Goal: Task Accomplishment & Management: Manage account settings

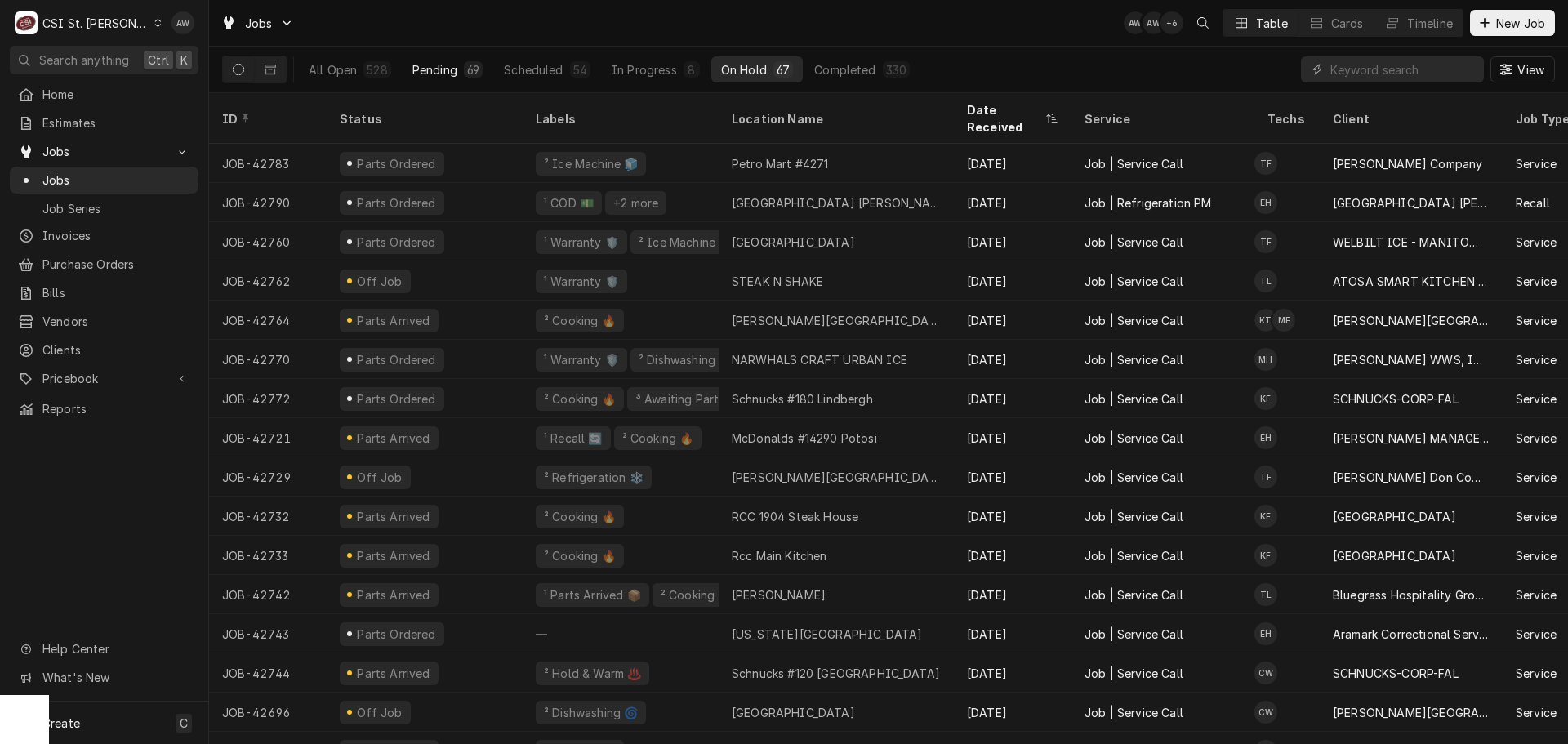
click at [438, 73] on div "Pending" at bounding box center [435, 70] width 45 height 17
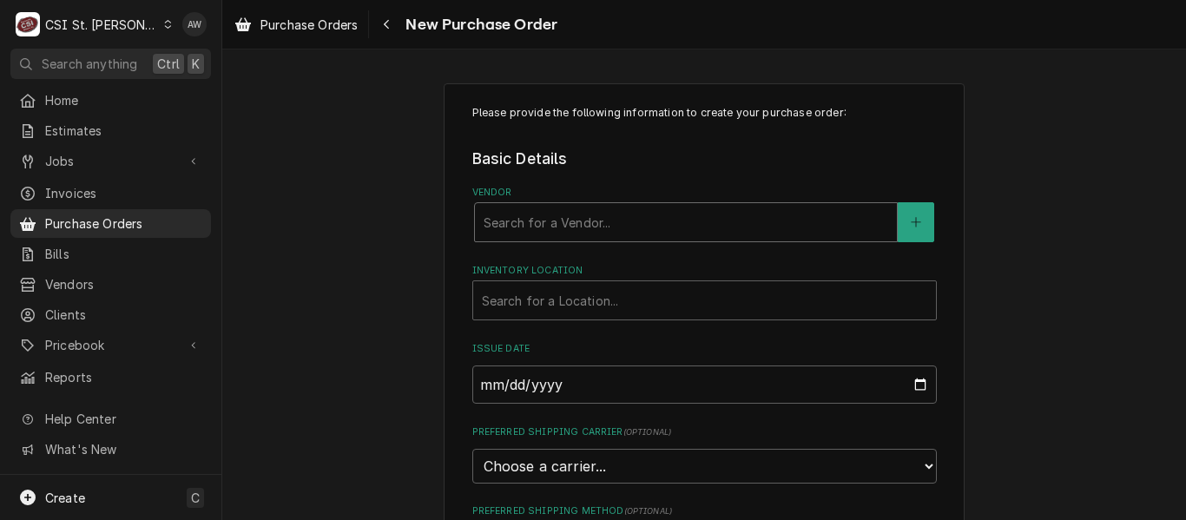
click at [612, 216] on div "Vendor" at bounding box center [685, 222] width 404 height 31
type input "home"
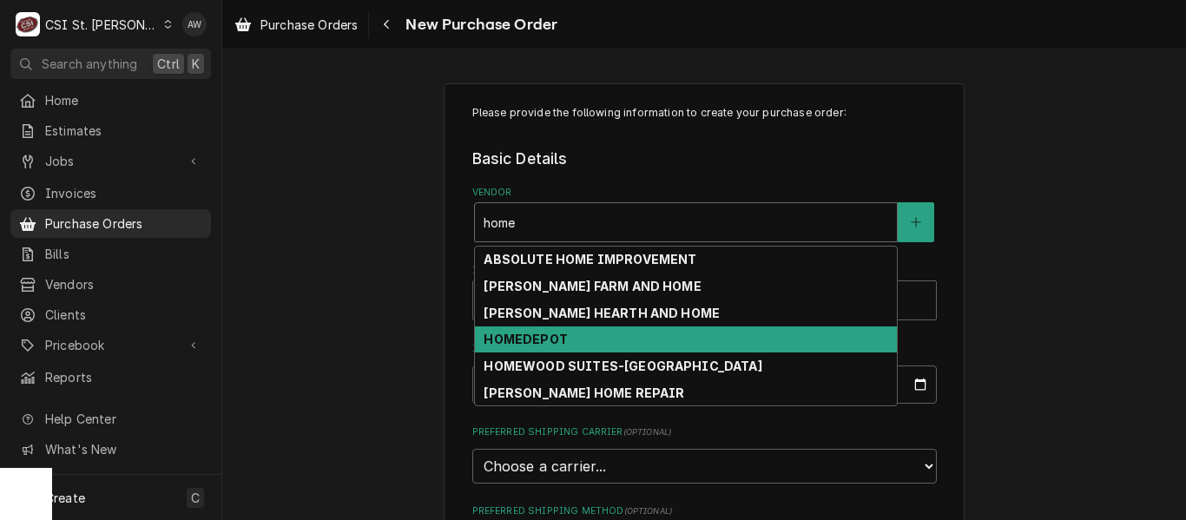
click at [561, 338] on div "HOMEDEPOT" at bounding box center [686, 339] width 422 height 27
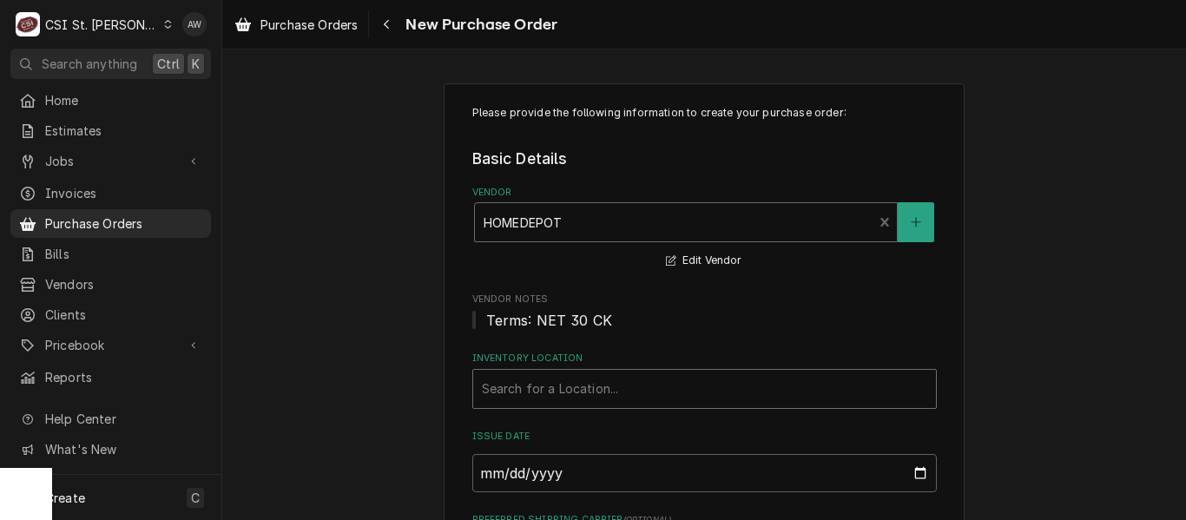
click at [569, 384] on div "Inventory Location" at bounding box center [704, 388] width 445 height 31
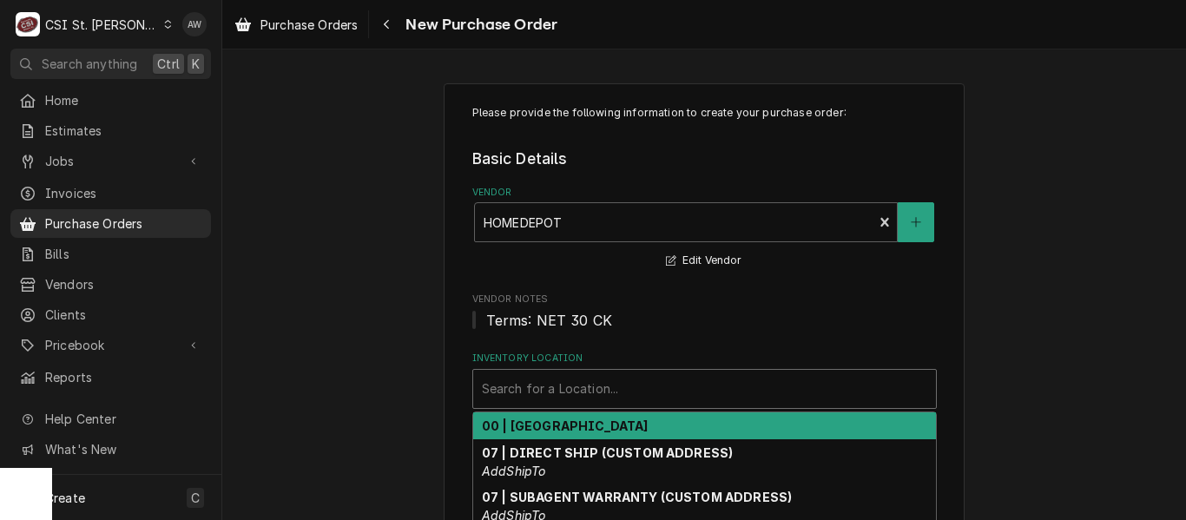
click at [568, 428] on strong "00 | [GEOGRAPHIC_DATA]" at bounding box center [565, 425] width 167 height 15
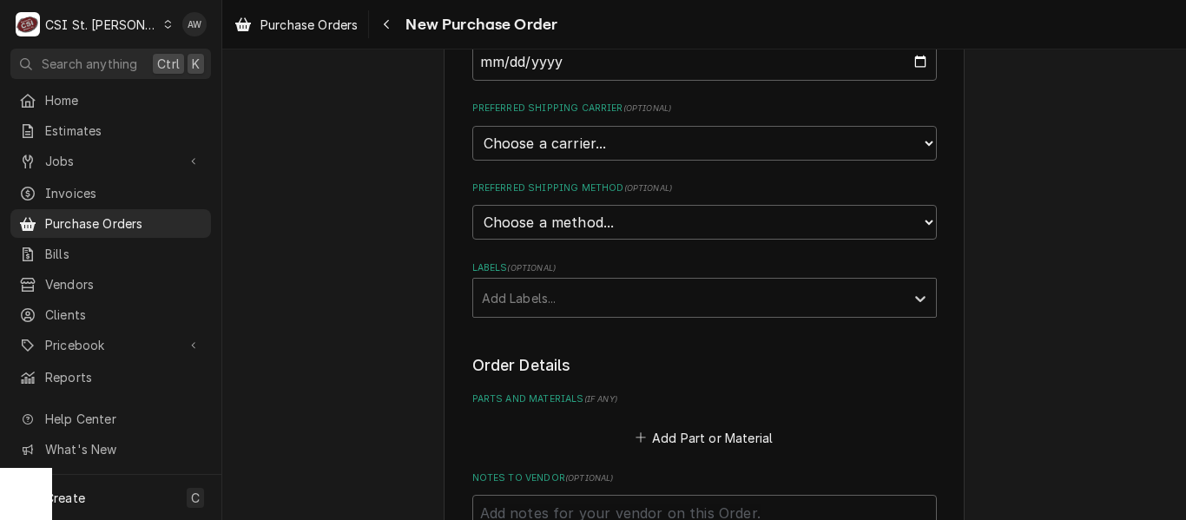
scroll to position [414, 0]
click at [541, 299] on div "Labels" at bounding box center [689, 294] width 414 height 31
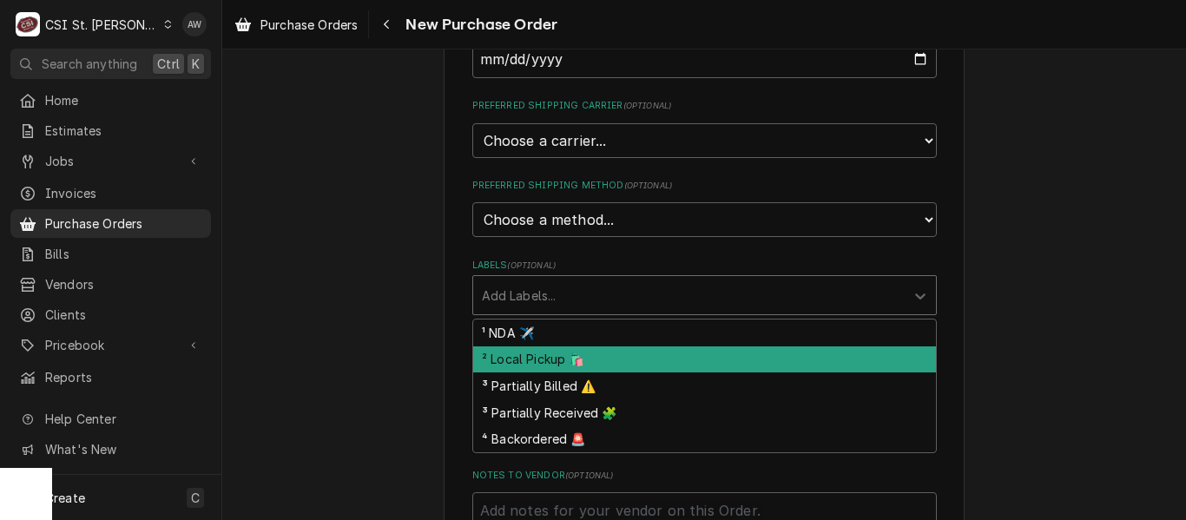
click at [533, 360] on div "² Local Pickup 🛍️" at bounding box center [704, 359] width 463 height 27
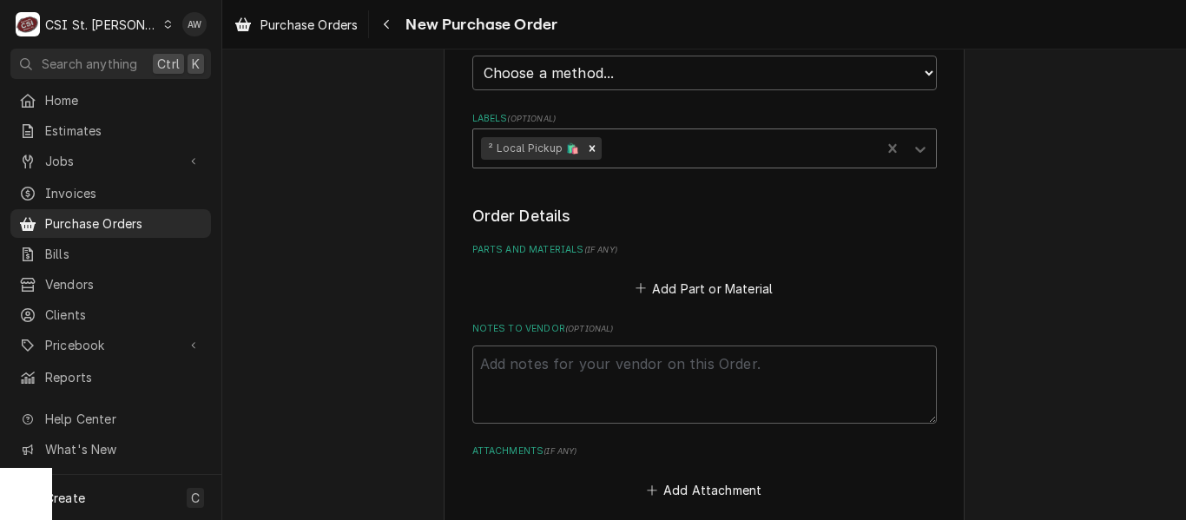
scroll to position [562, 0]
click at [667, 274] on div "Add Part or Material" at bounding box center [704, 283] width 464 height 34
click at [650, 368] on textarea "Notes to Vendor ( optional )" at bounding box center [704, 384] width 464 height 78
type textarea "x"
type textarea "R"
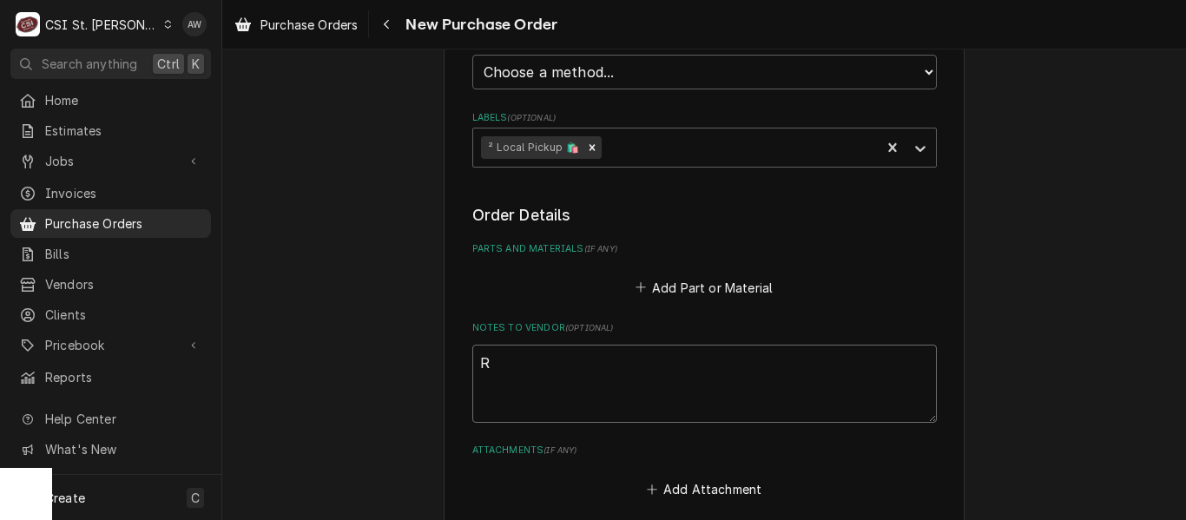
type textarea "x"
type textarea "RY"
type textarea "x"
type textarea "RYA"
type textarea "x"
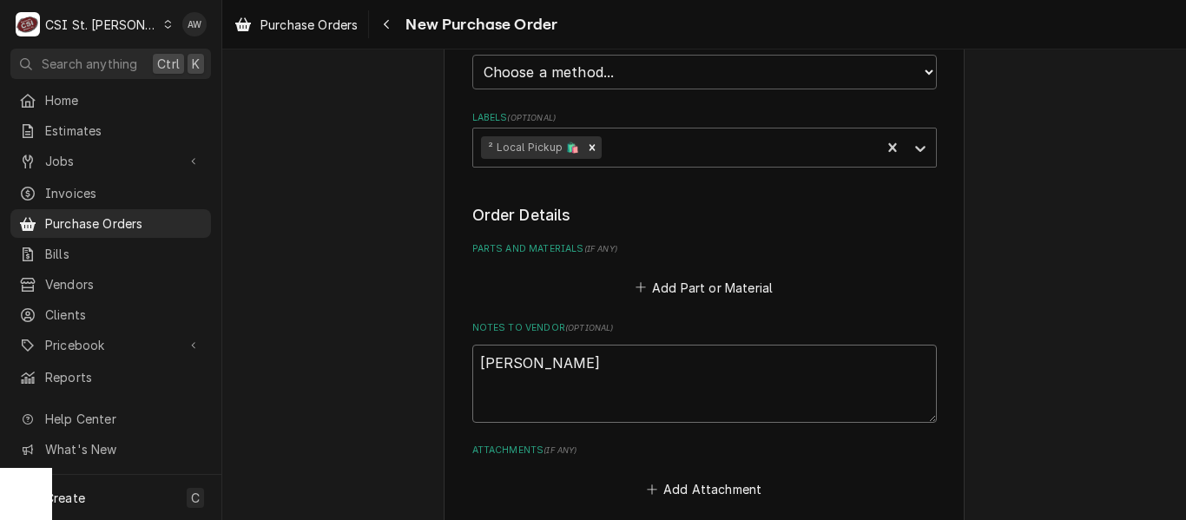
type textarea "RYAN"
type textarea "x"
type textarea "RYAN b"
type textarea "x"
type textarea "RYAN"
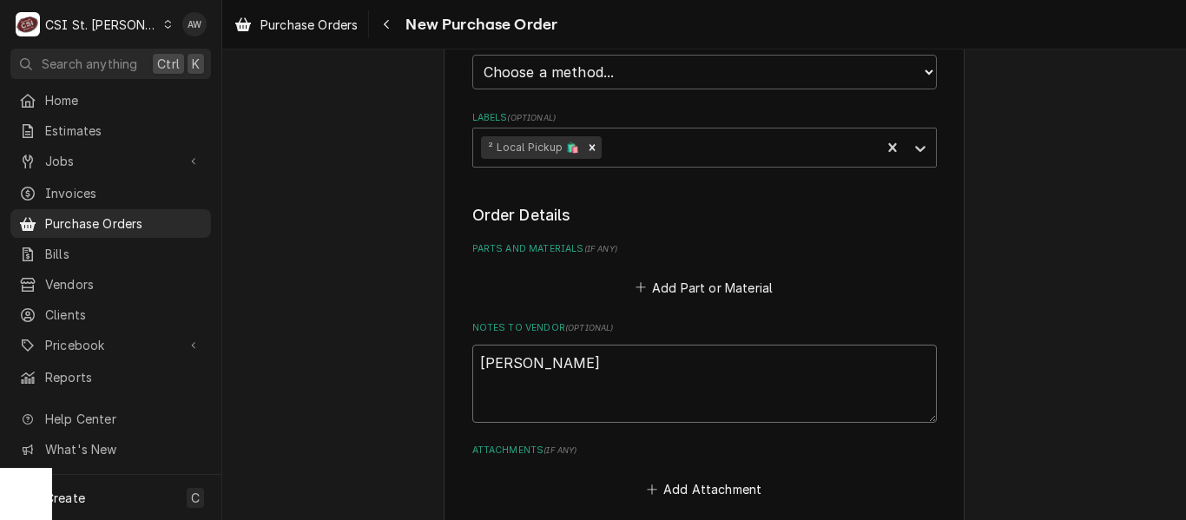
type textarea "x"
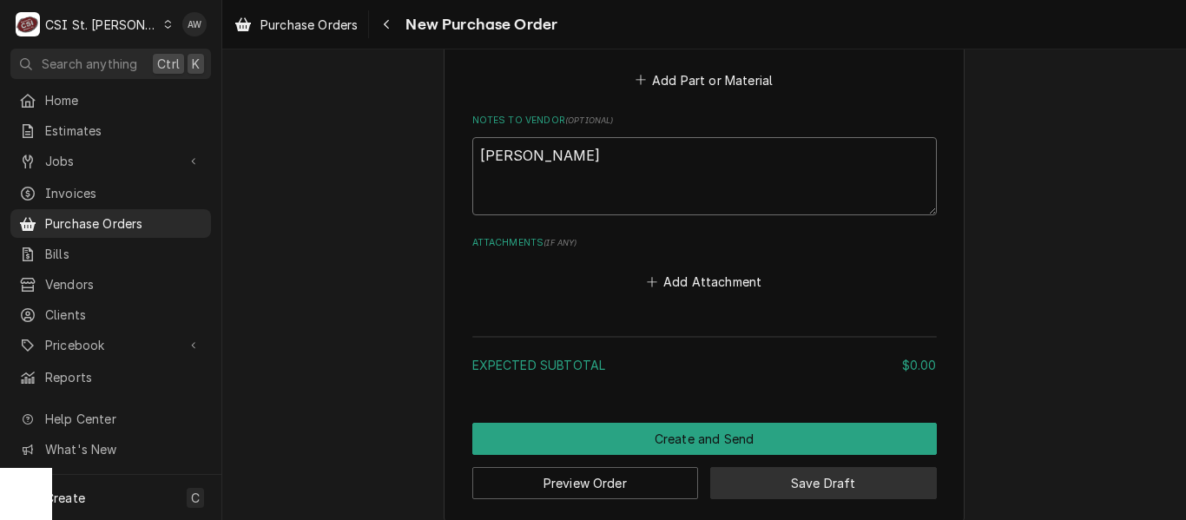
type textarea "RYAN B"
click at [746, 491] on button "Save Draft" at bounding box center [823, 483] width 227 height 32
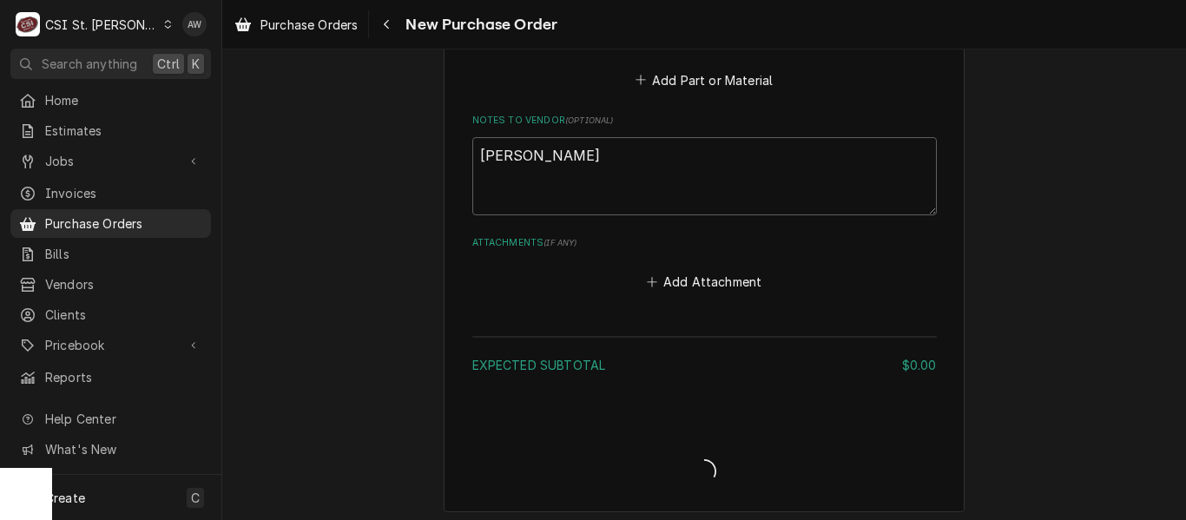
type textarea "x"
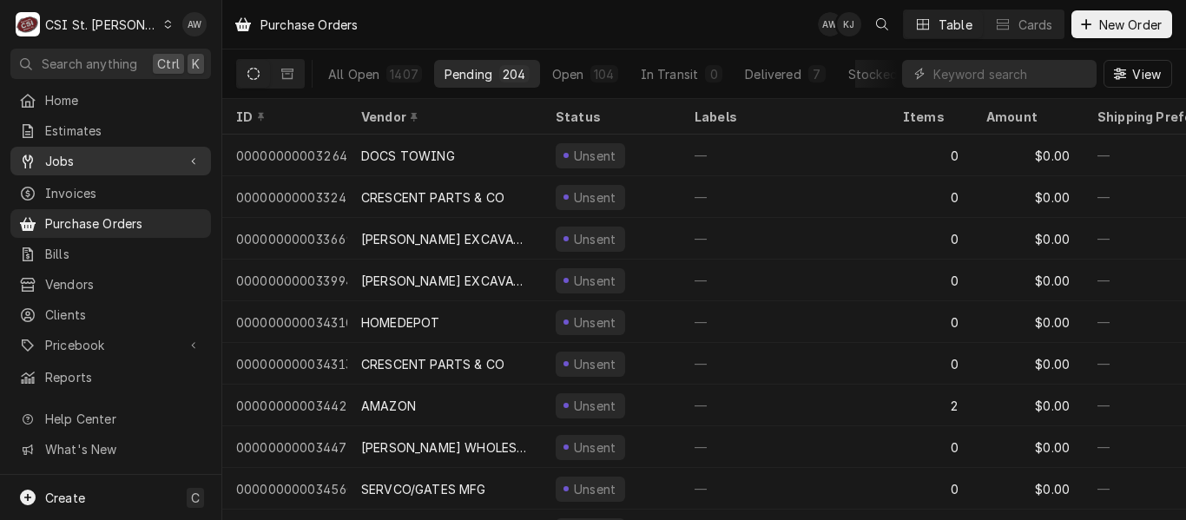
click at [147, 158] on span "Jobs" at bounding box center [110, 161] width 131 height 18
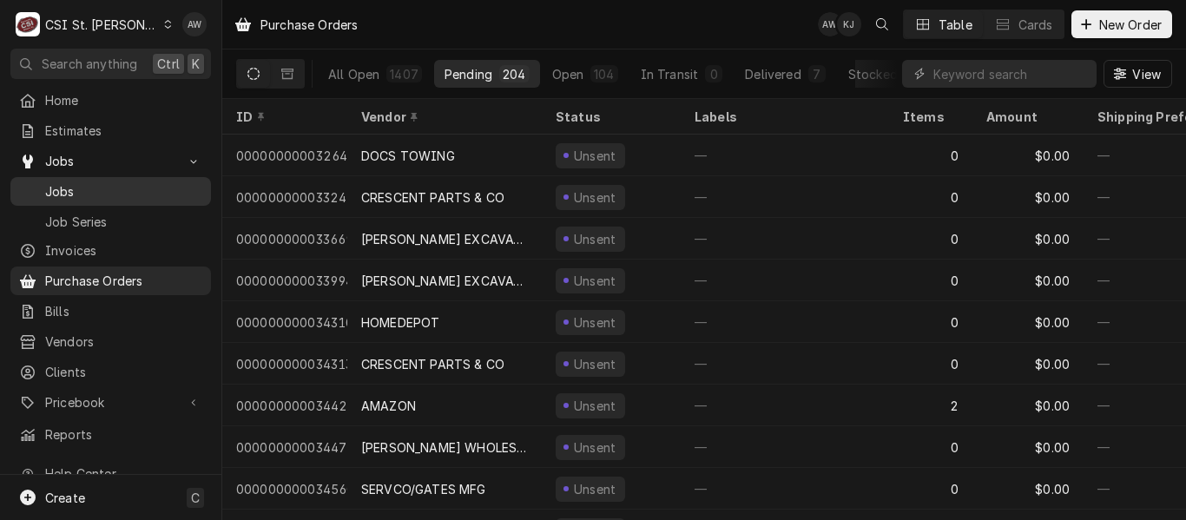
click at [138, 191] on span "Jobs" at bounding box center [123, 191] width 157 height 18
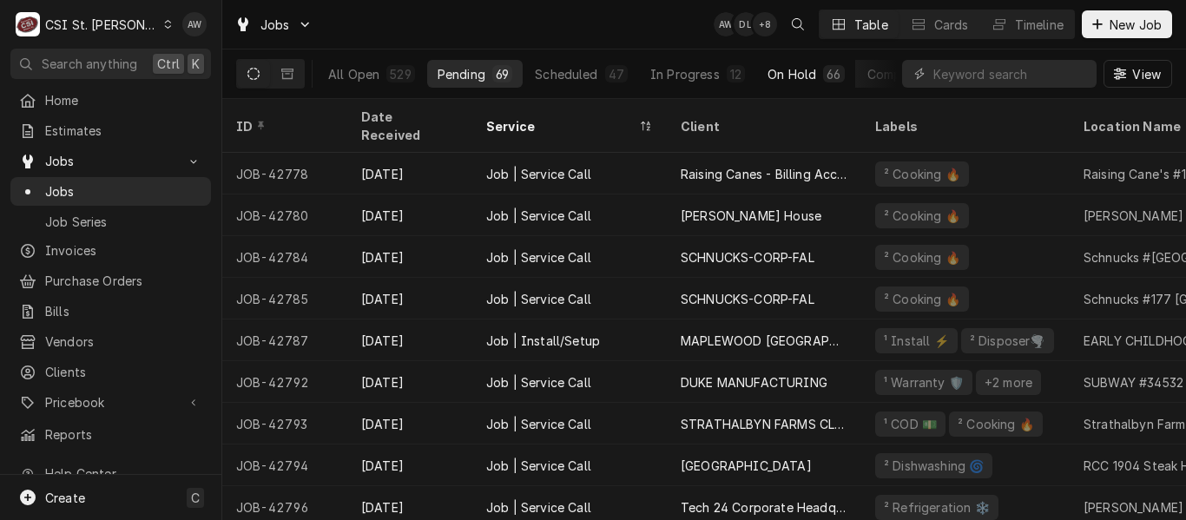
click at [775, 82] on button "On Hold 66" at bounding box center [805, 74] width 97 height 28
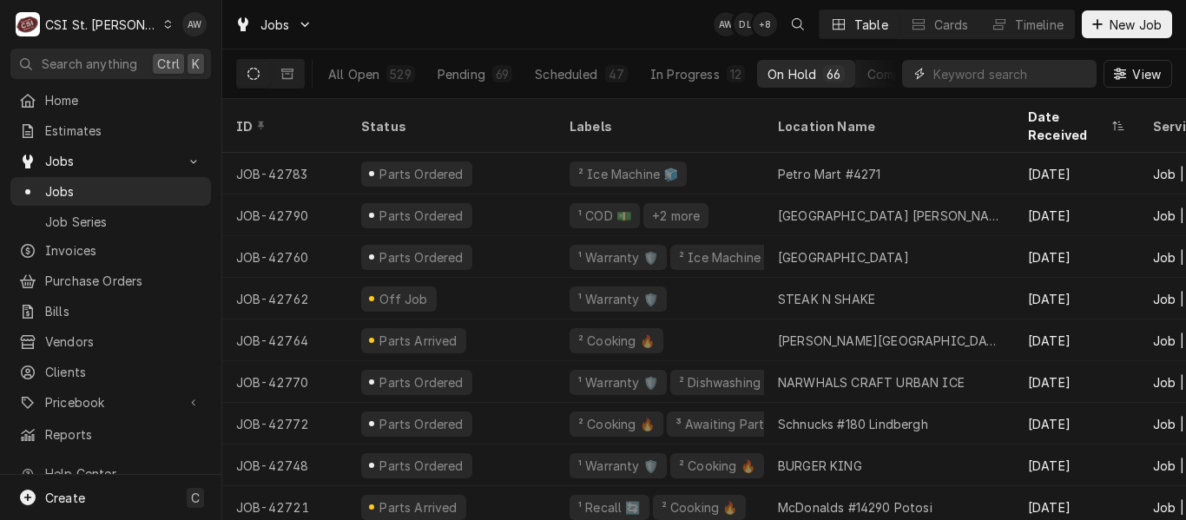
click at [943, 70] on input "Dynamic Content Wrapper" at bounding box center [1010, 74] width 155 height 28
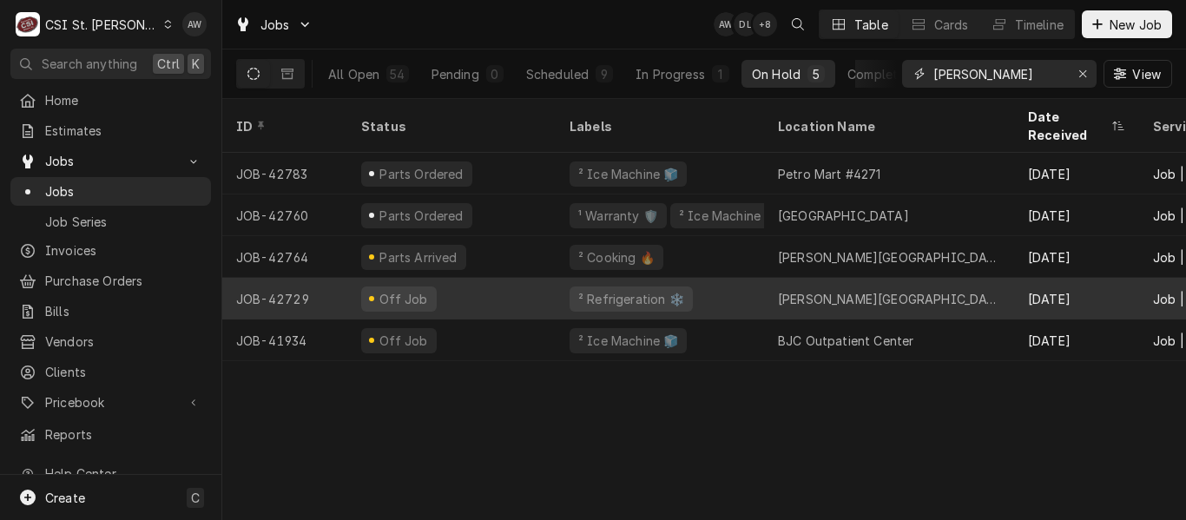
type input "THOMAS"
click at [689, 278] on div "² Refrigeration ❄️" at bounding box center [660, 299] width 208 height 42
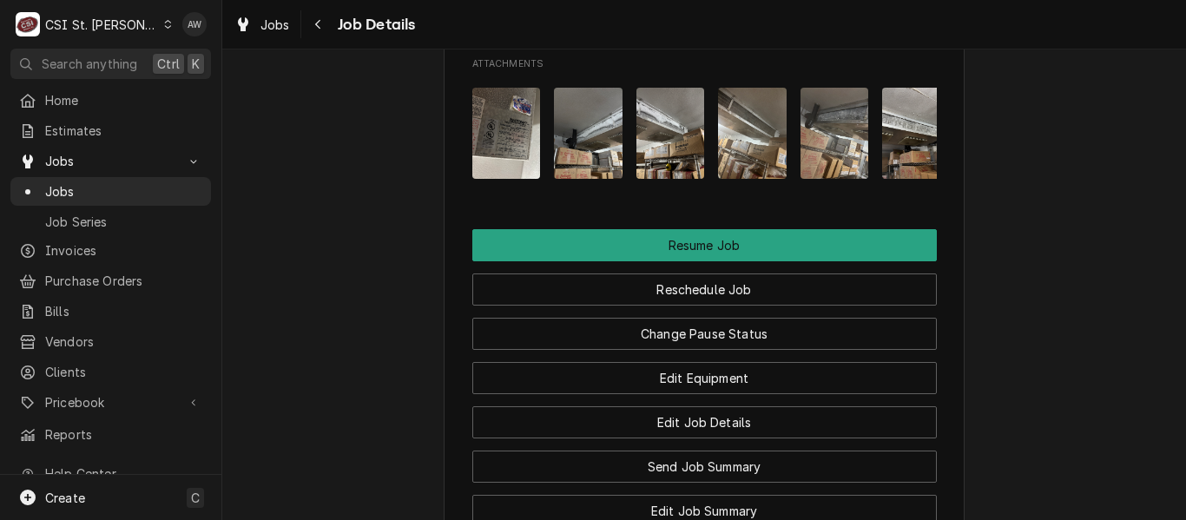
scroll to position [1991, 0]
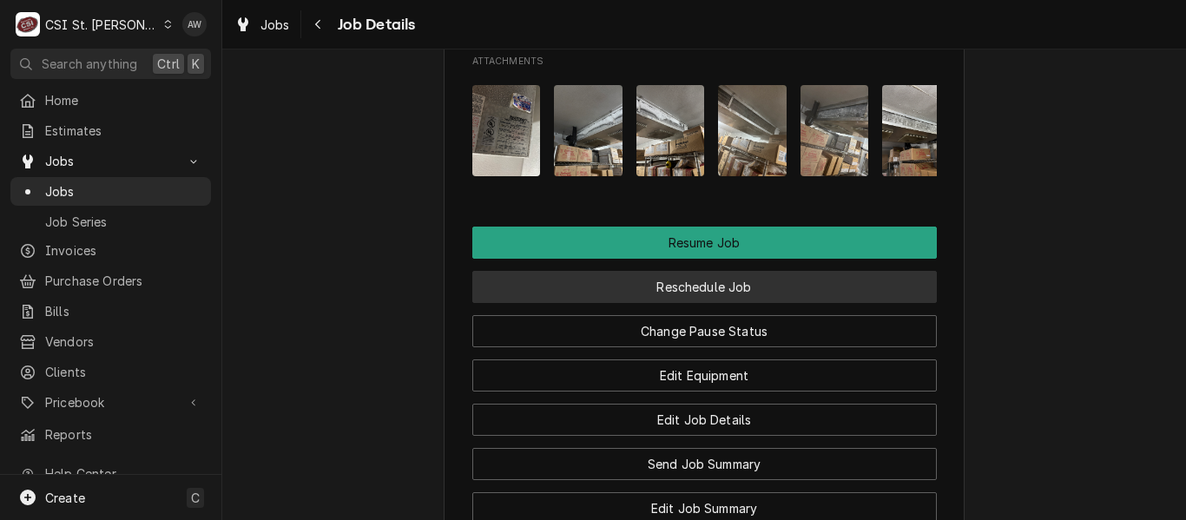
click at [681, 303] on button "Reschedule Job" at bounding box center [704, 287] width 464 height 32
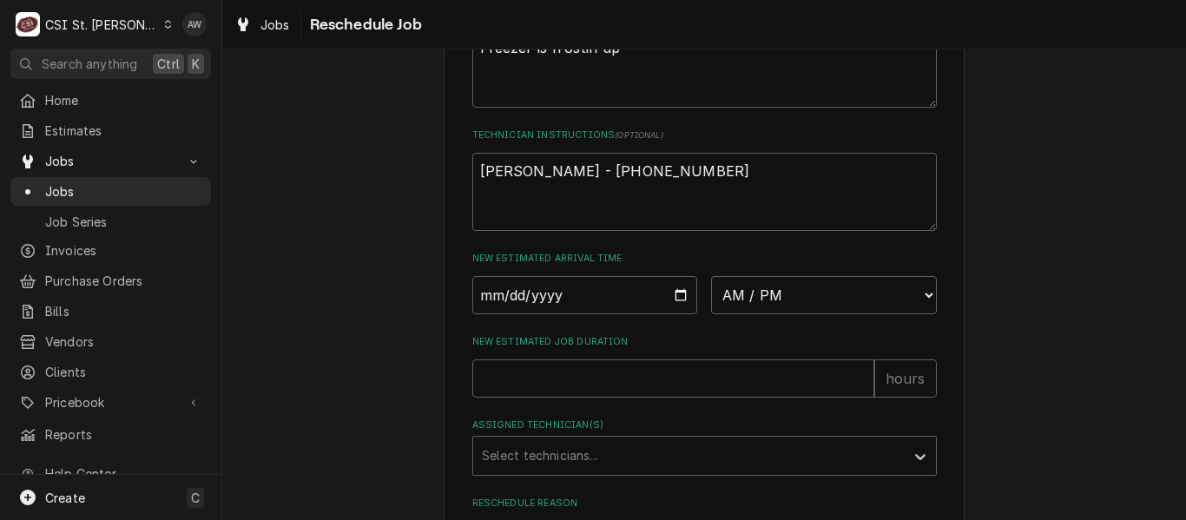
scroll to position [577, 0]
click at [730, 310] on select "AM / PM 6:00 AM 6:15 AM 6:30 AM 6:45 AM 7:00 AM 7:15 AM 7:30 AM 7:45 AM 8:00 AM…" at bounding box center [824, 291] width 226 height 38
select select "07:30:00"
click at [711, 292] on select "AM / PM 6:00 AM 6:15 AM 6:30 AM 6:45 AM 7:00 AM 7:15 AM 7:30 AM 7:45 AM 8:00 AM…" at bounding box center [824, 291] width 226 height 38
click at [668, 307] on input "Date" at bounding box center [585, 291] width 226 height 38
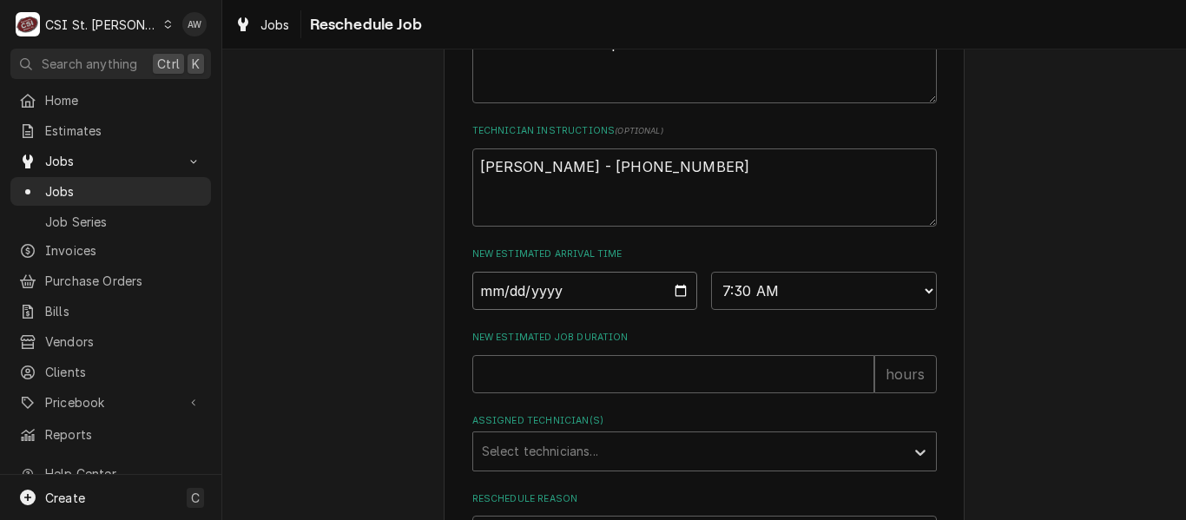
type textarea "x"
type input "2025-09-23"
click at [570, 388] on input "New Estimated Job Duration" at bounding box center [673, 374] width 402 height 38
type textarea "x"
type input "2"
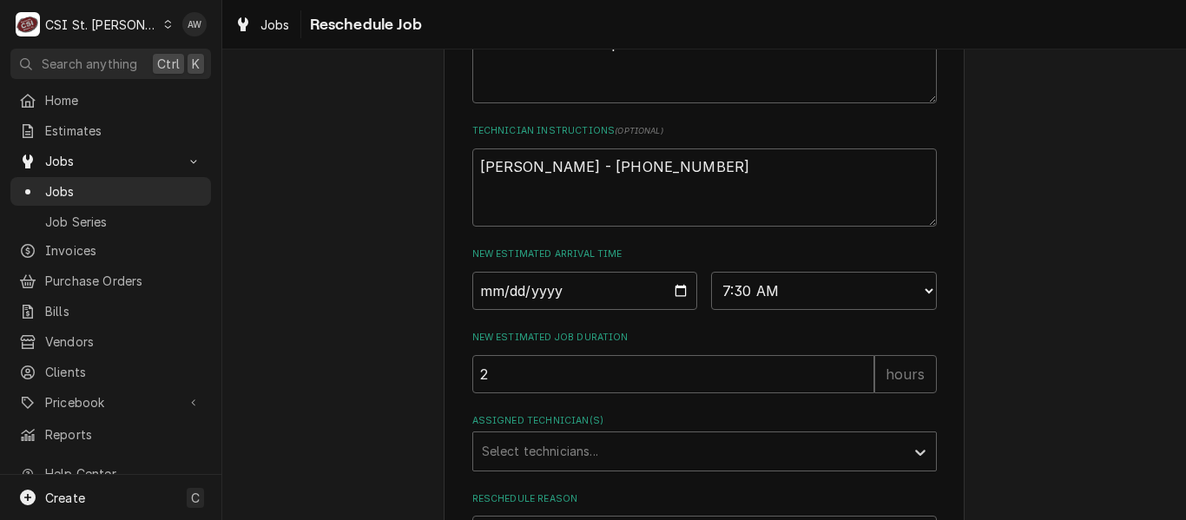
scroll to position [675, 0]
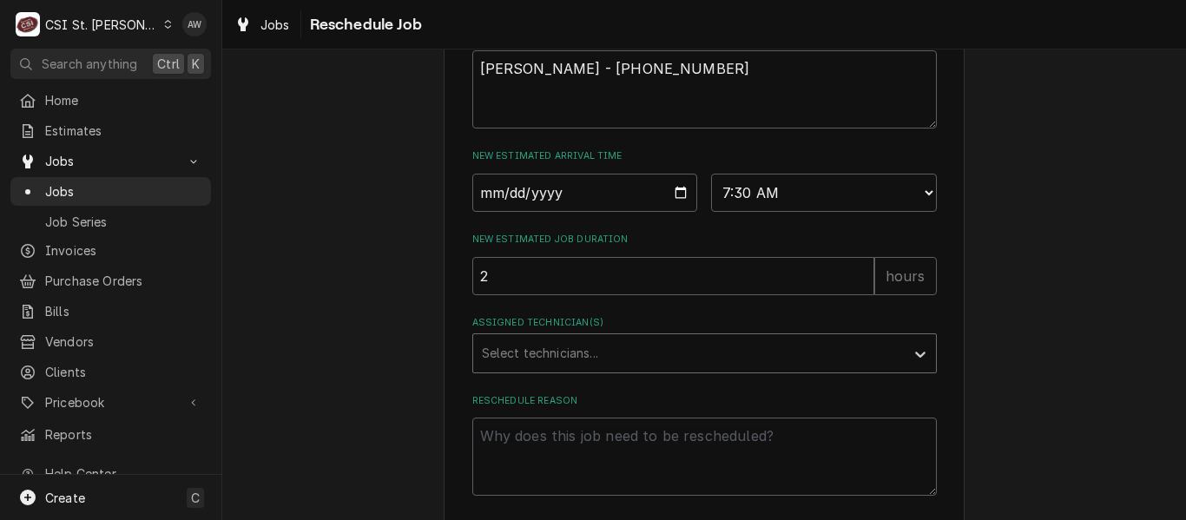
click at [565, 369] on div "Assigned Technician(s)" at bounding box center [689, 353] width 414 height 31
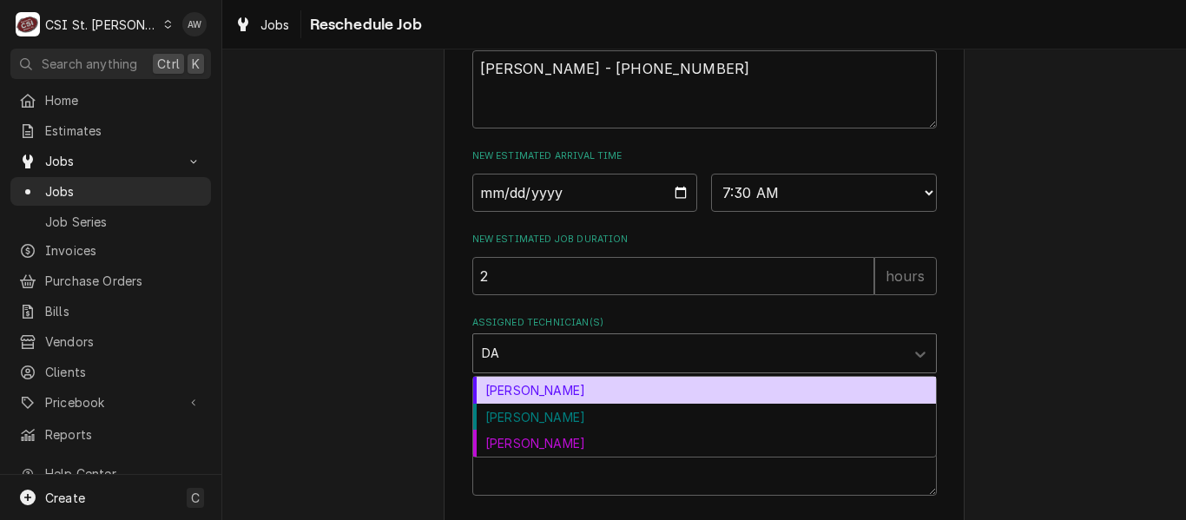
type input "DAV"
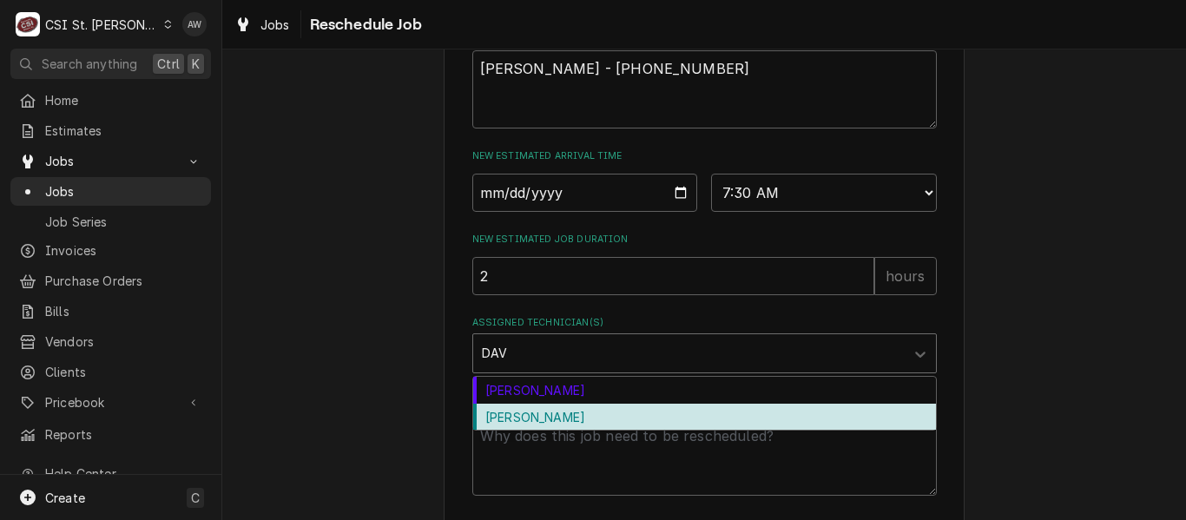
click at [550, 431] on div "David Ford" at bounding box center [704, 417] width 463 height 27
type textarea "x"
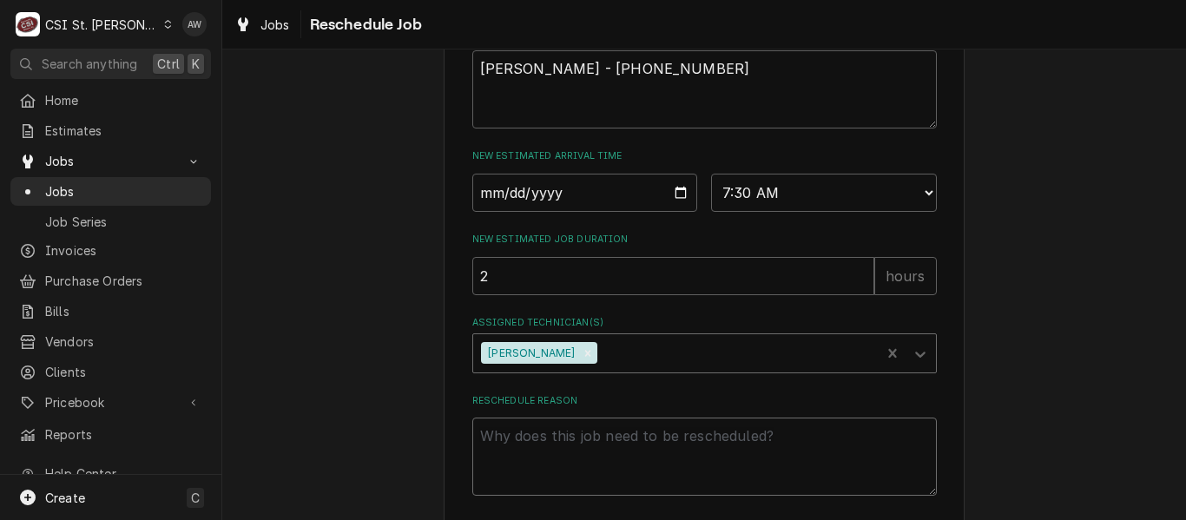
click at [547, 466] on textarea "Reschedule Reason" at bounding box center [704, 456] width 464 height 78
type textarea "x"
type textarea "R"
type textarea "x"
type textarea "RE"
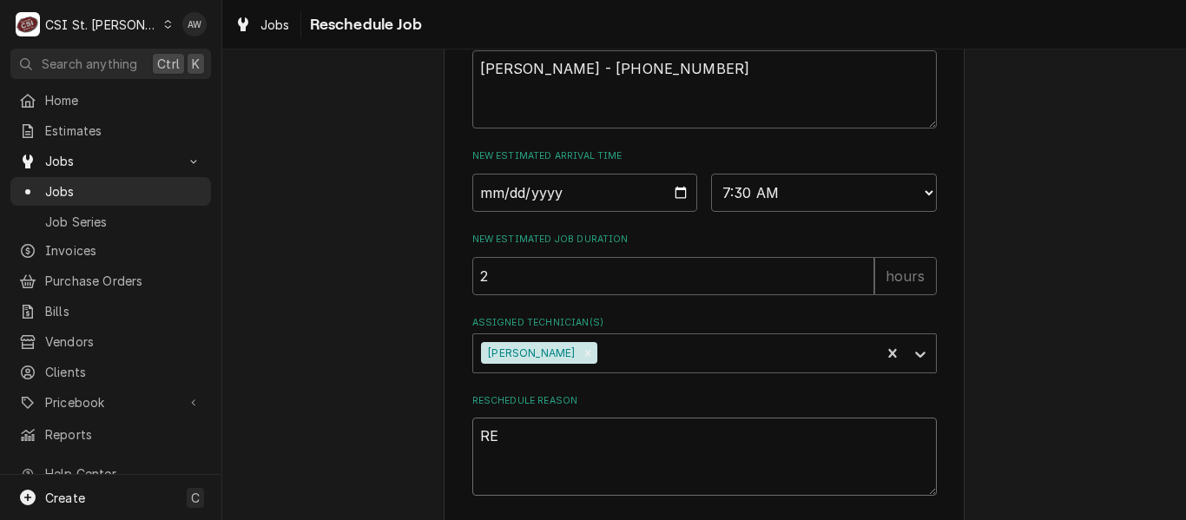
type textarea "x"
type textarea "RET"
type textarea "x"
type textarea "RETU"
type textarea "x"
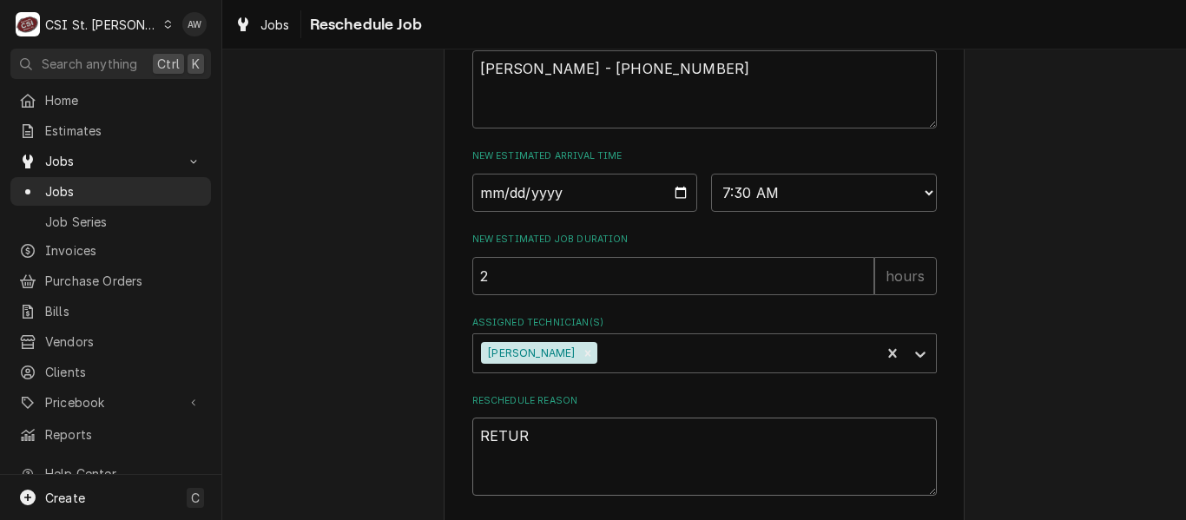
type textarea "RETURN"
type textarea "x"
type textarea "RETURNI"
type textarea "x"
type textarea "RETURNING"
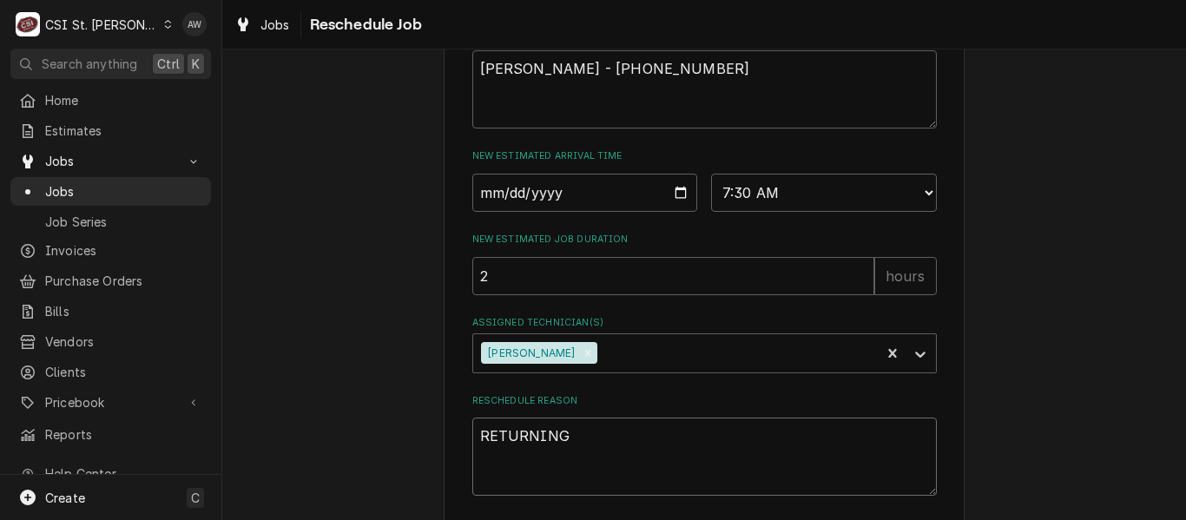
type textarea "x"
type textarea "RETURNING"
type textarea "x"
type textarea "RETURNING W"
type textarea "x"
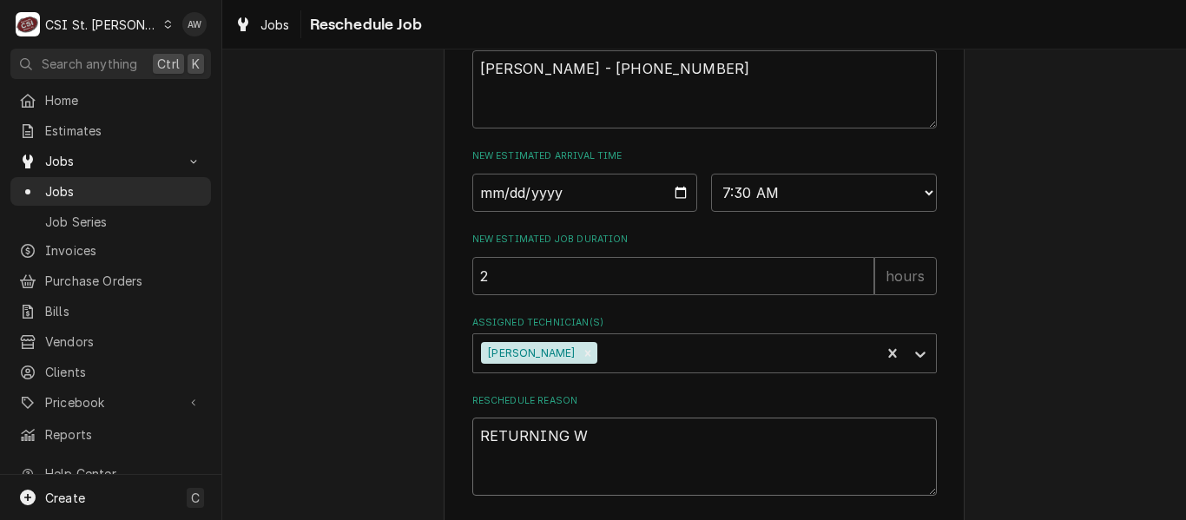
type textarea "RETURNING WI"
type textarea "x"
type textarea "RETURNING WIT"
type textarea "x"
type textarea "RETURNING WITH"
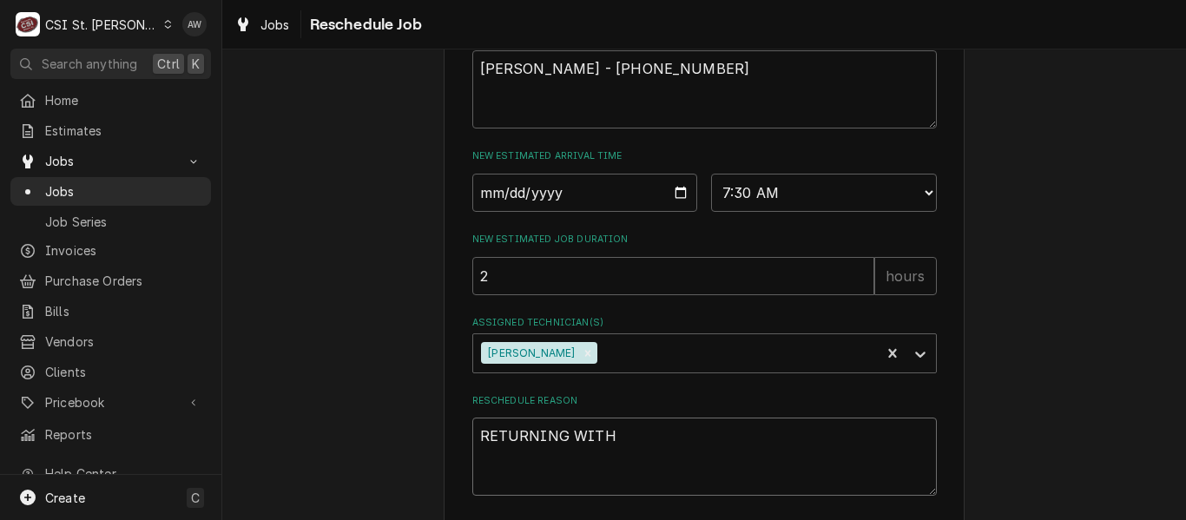
type textarea "x"
type textarea "RETURNING WITH"
type textarea "x"
type textarea "RETURNING WITH T"
type textarea "x"
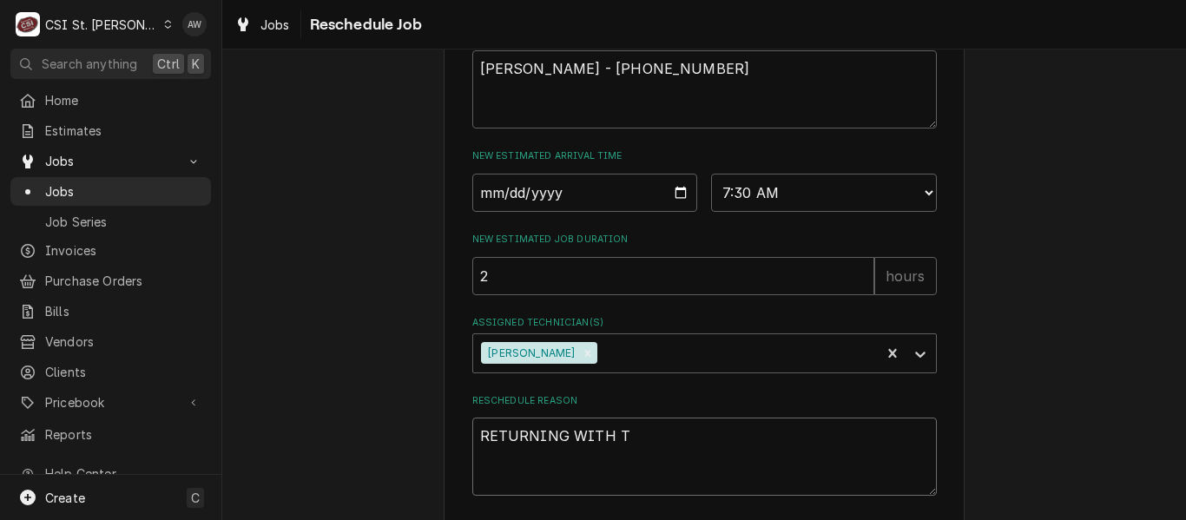
type textarea "RETURNING WITH TE"
type textarea "x"
type textarea "RETURNING WITH TEC"
type textarea "x"
type textarea "RETURNING WITH TECH"
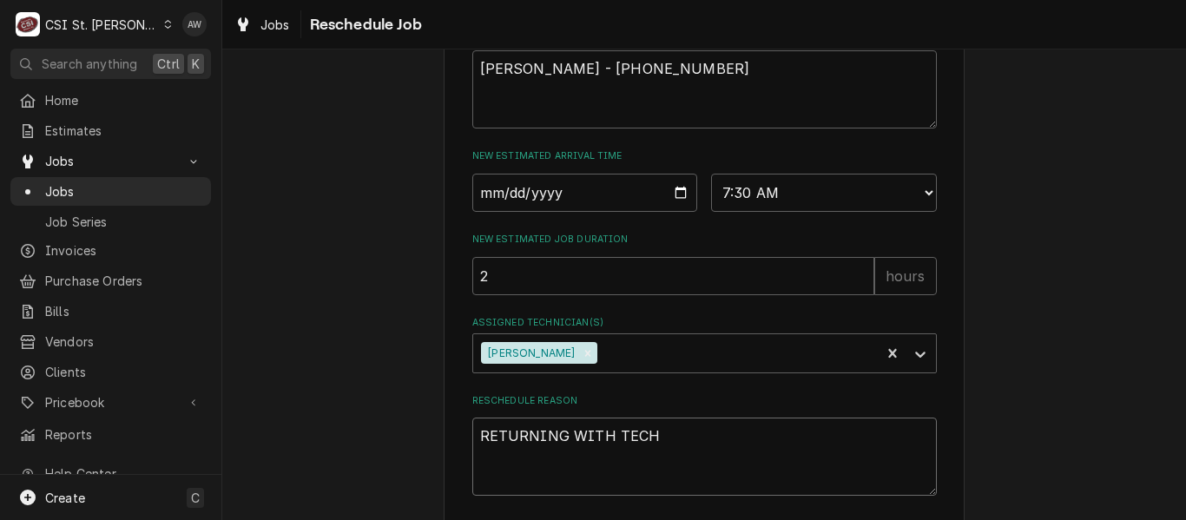
type textarea "x"
type textarea "RETURNING WITH TECH T"
type textarea "x"
type textarea "RETURNING WITH TECH TH"
type textarea "x"
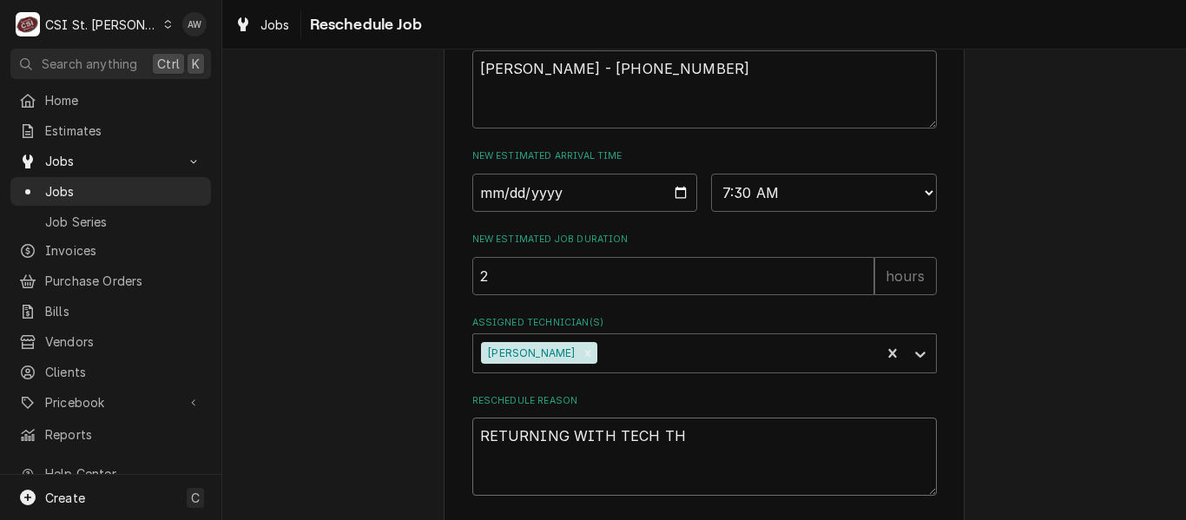
type textarea "RETURNING WITH TECH THA"
type textarea "x"
type textarea "RETURNING WITH TECH THAT"
type textarea "x"
type textarea "RETURNING WITH TECH THAT"
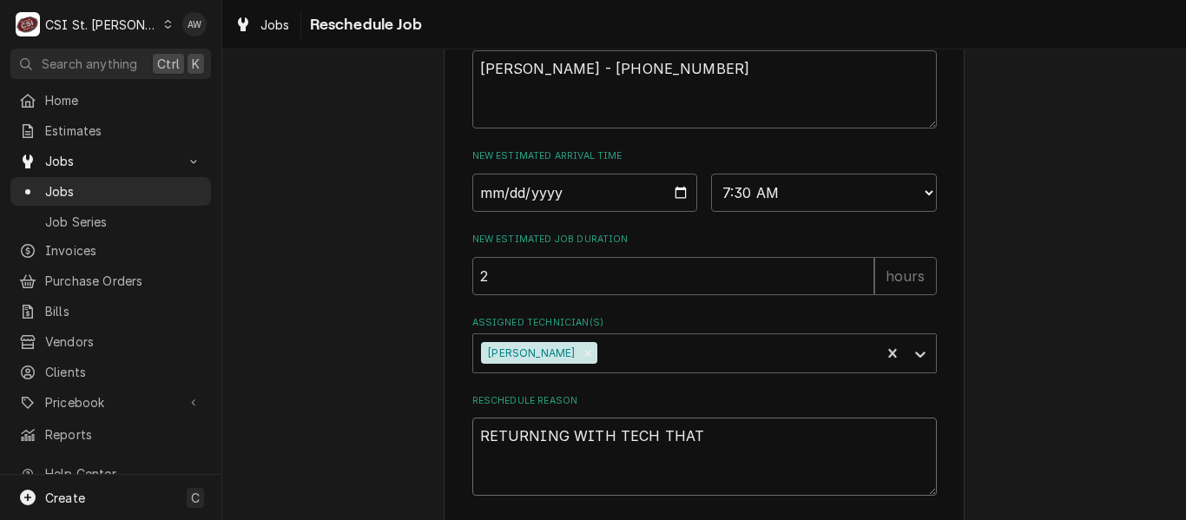
type textarea "x"
type textarea "RETURNING WITH TECH THAT C"
type textarea "x"
type textarea "RETURNING WITH TECH THAT CA"
type textarea "x"
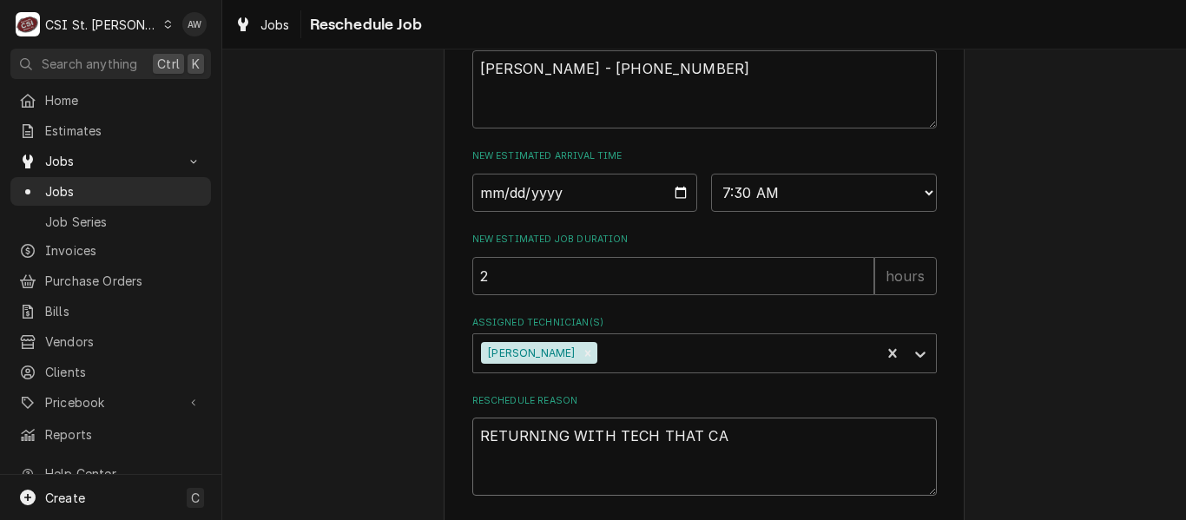
type textarea "RETURNING WITH TECH THAT CAN"
type textarea "x"
type textarea "RETURNING WITH TECH THAT CAN"
type textarea "x"
type textarea "RETURNING WITH TECH THAT CAN G"
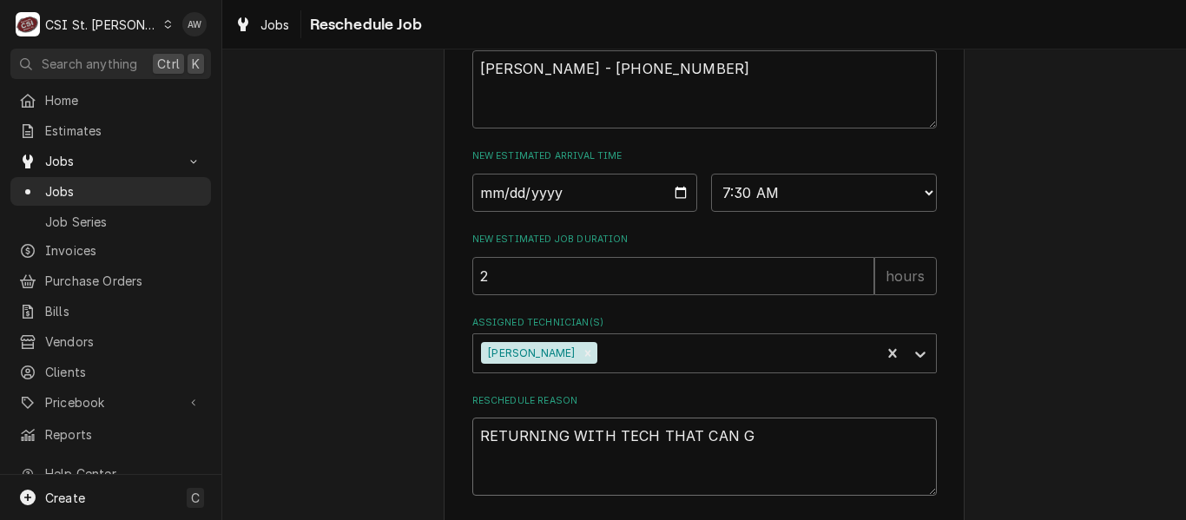
type textarea "x"
type textarea "RETURNING WITH TECH THAT CAN GE"
type textarea "x"
type textarea "RETURNING WITH TECH THAT CAN GET"
type textarea "x"
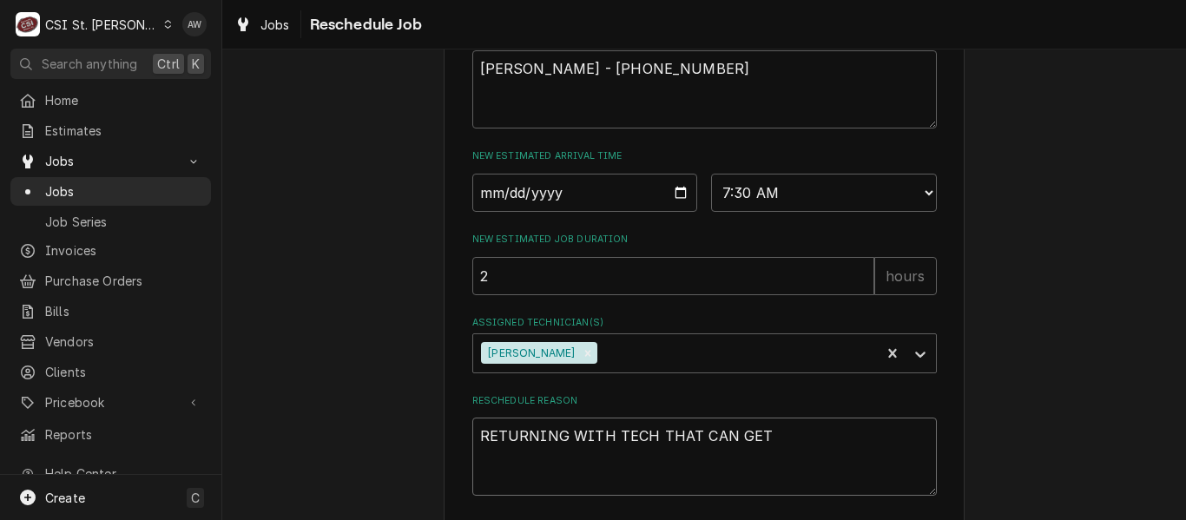
type textarea "RETURNING WITH TECH THAT CAN GET O"
type textarea "x"
type textarea "RETURNING WITH TECH THAT CAN GET ON"
type textarea "x"
type textarea "RETURNING WITH TECH THAT CAN GET ON"
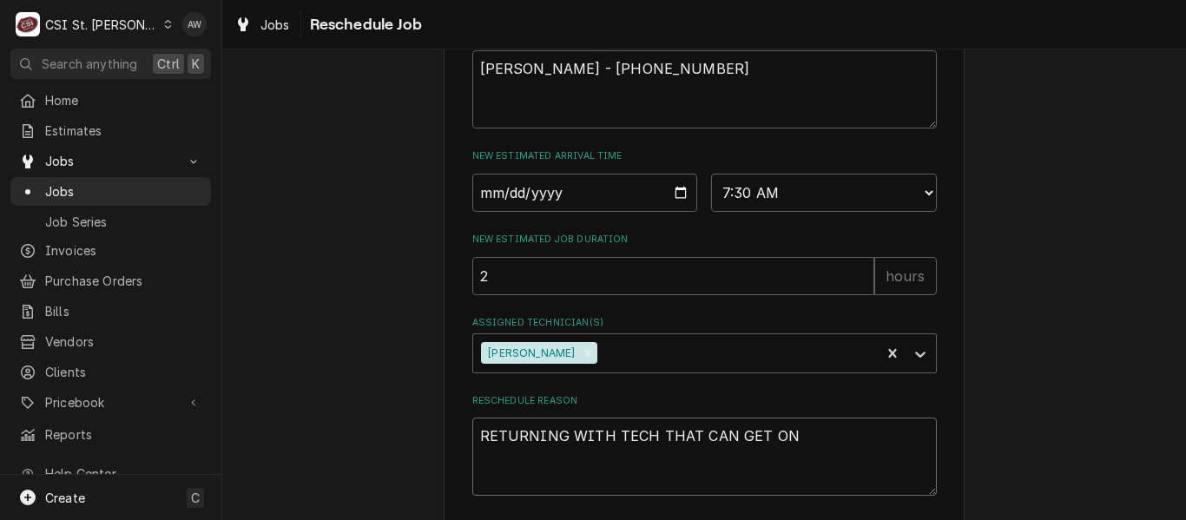
type textarea "x"
type textarea "RETURNING WITH TECH THAT CAN GET ON R"
type textarea "x"
type textarea "RETURNING WITH TECH THAT CAN GET ON RO"
type textarea "x"
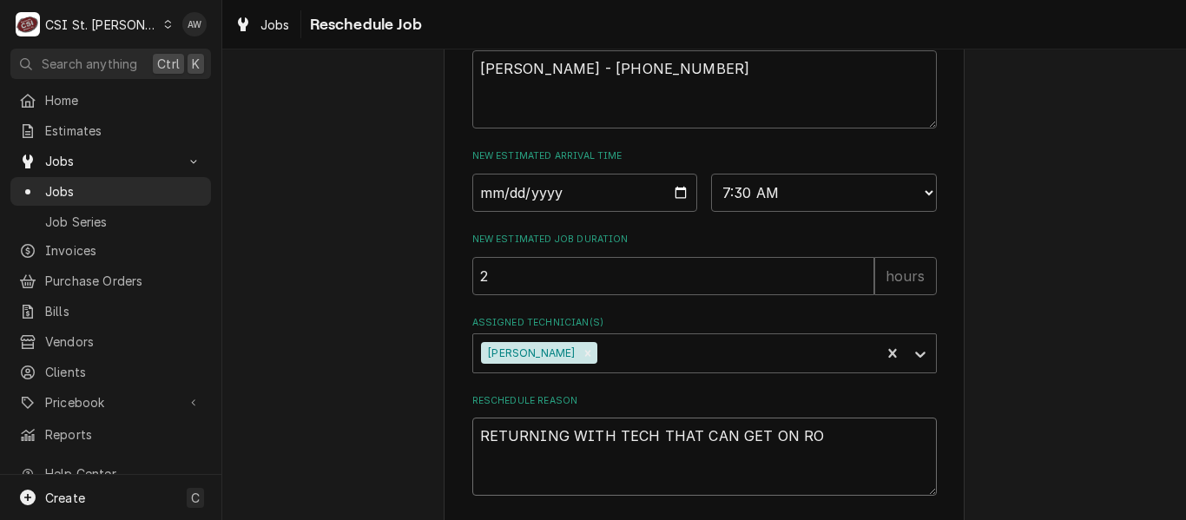
type textarea "RETURNING WITH TECH THAT CAN GET ON ROO"
type textarea "x"
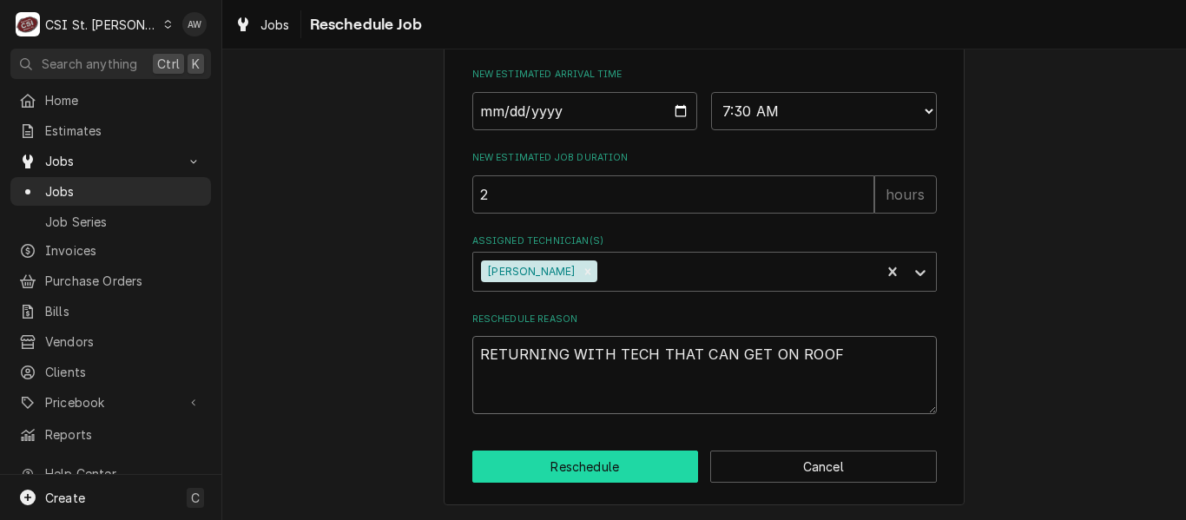
type textarea "RETURNING WITH TECH THAT CAN GET ON ROOF"
click at [545, 470] on button "Reschedule" at bounding box center [585, 466] width 227 height 32
type textarea "x"
